Goal: Task Accomplishment & Management: Use online tool/utility

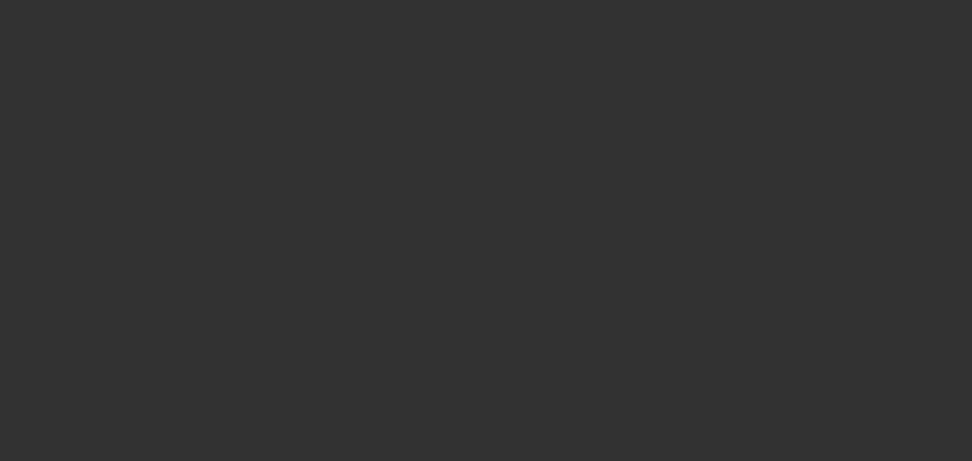
select select "0"
select select "2"
select select "0.1"
select select "4"
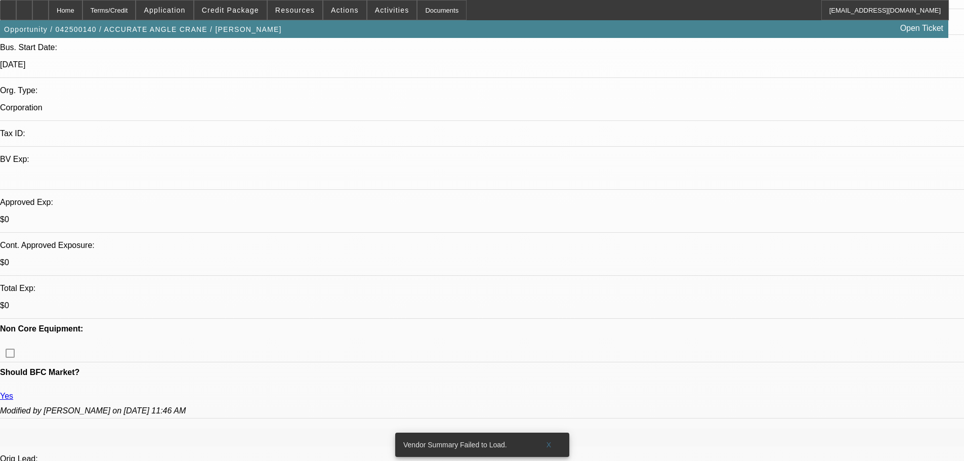
scroll to position [304, 0]
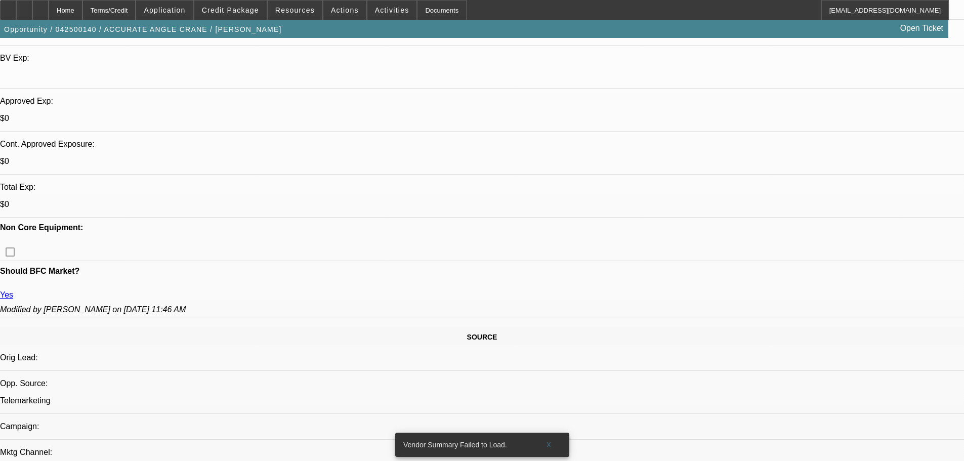
drag, startPoint x: 674, startPoint y: 305, endPoint x: 712, endPoint y: 315, distance: 38.8
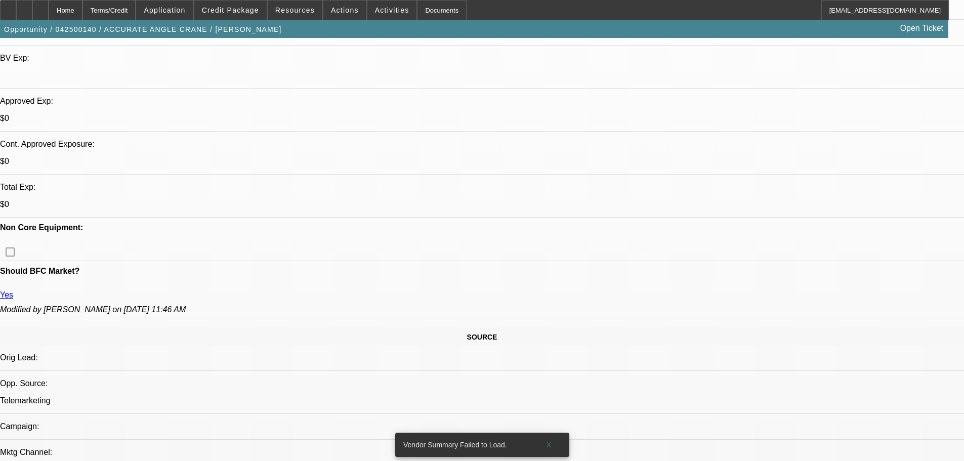
drag, startPoint x: 704, startPoint y: 319, endPoint x: 637, endPoint y: 285, distance: 75.2
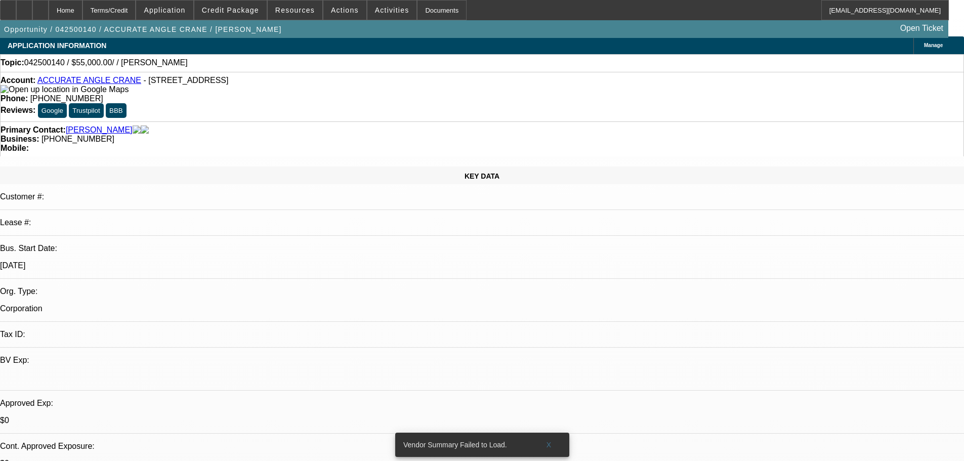
scroll to position [0, 0]
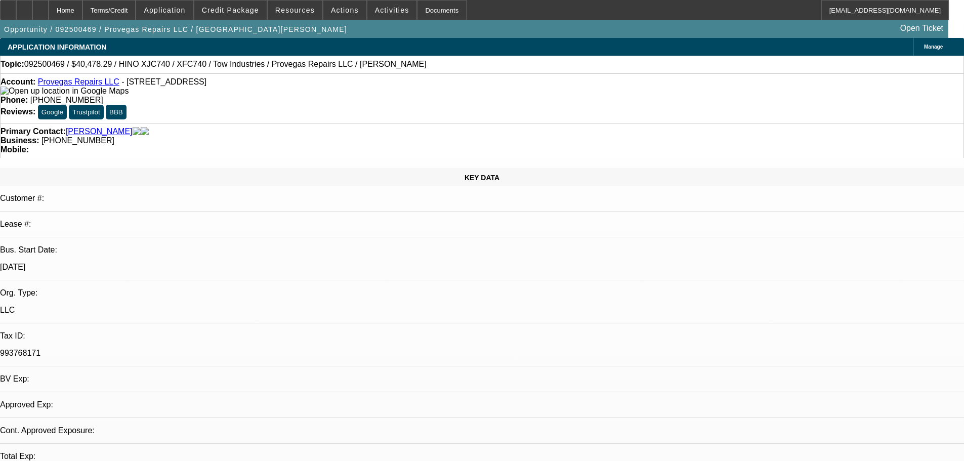
select select "0"
select select "2"
select select "0.1"
select select "4"
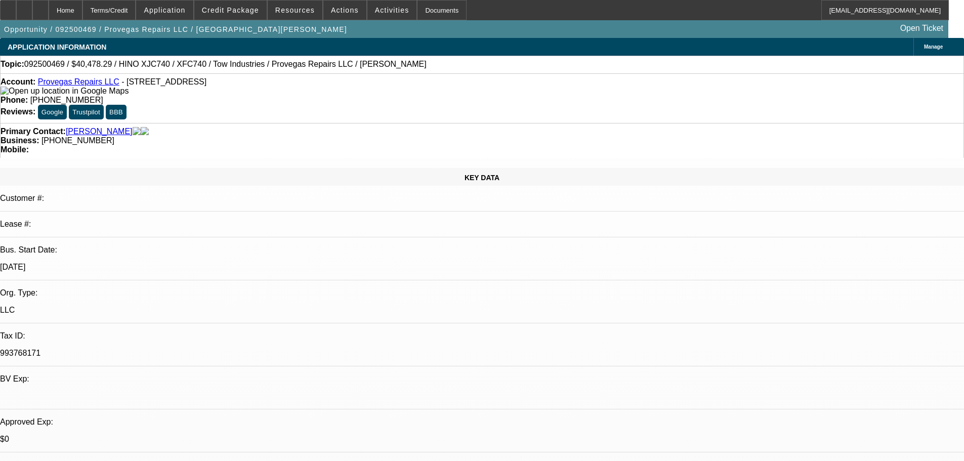
drag, startPoint x: 910, startPoint y: 62, endPoint x: 907, endPoint y: 66, distance: 5.5
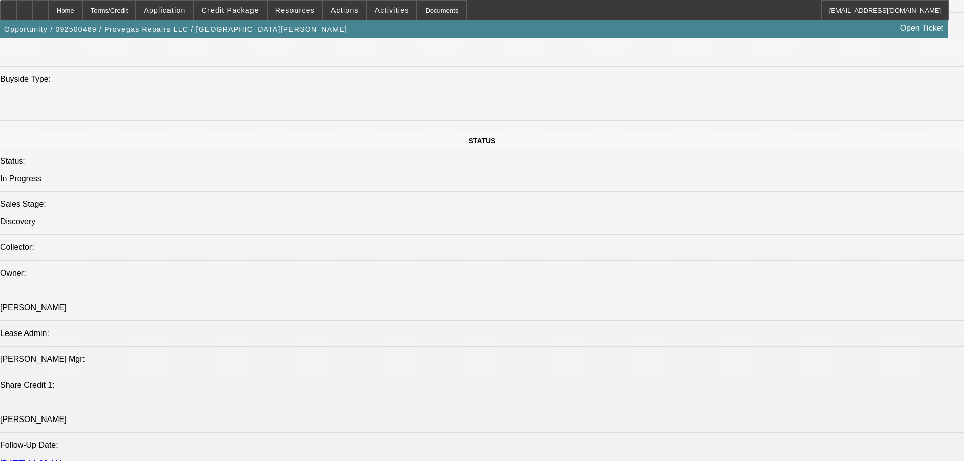
scroll to position [1012, 0]
